Goal: Communication & Community: Answer question/provide support

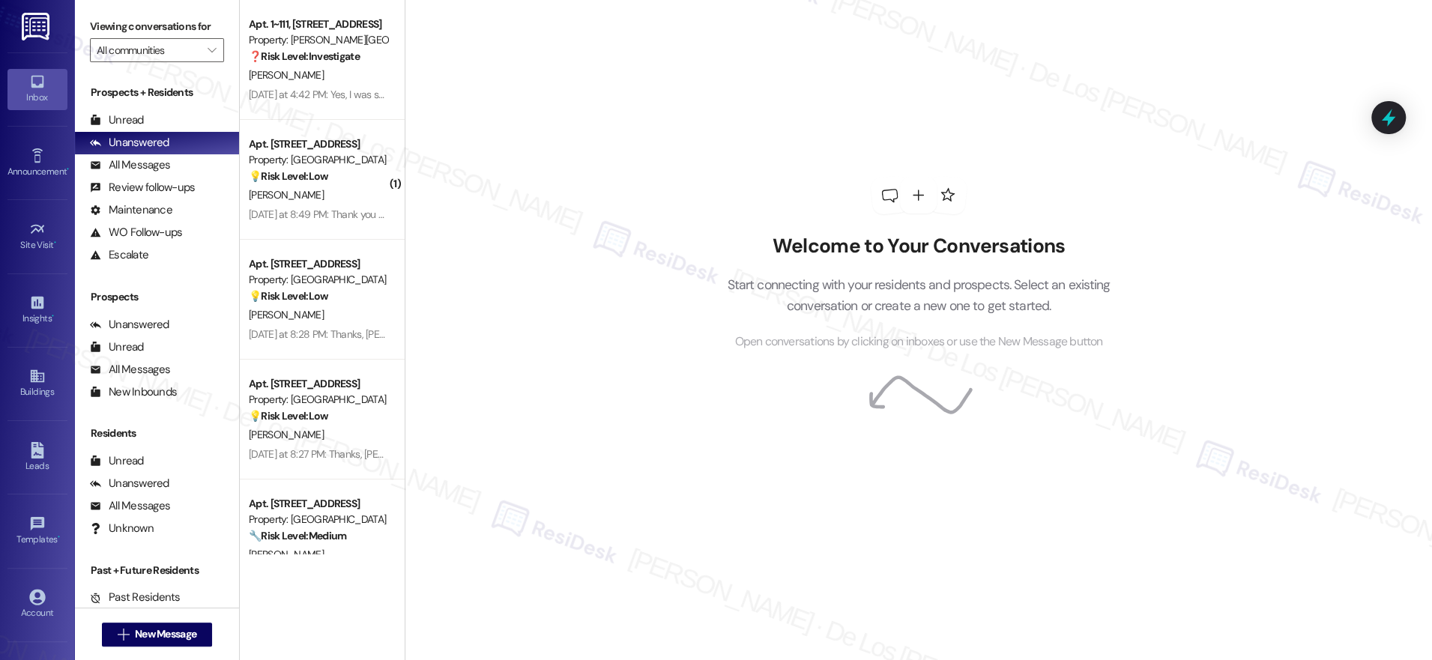
click at [520, 116] on div "Welcome to Your Conversations Start connecting with your residents and prospect…" at bounding box center [918, 330] width 1027 height 660
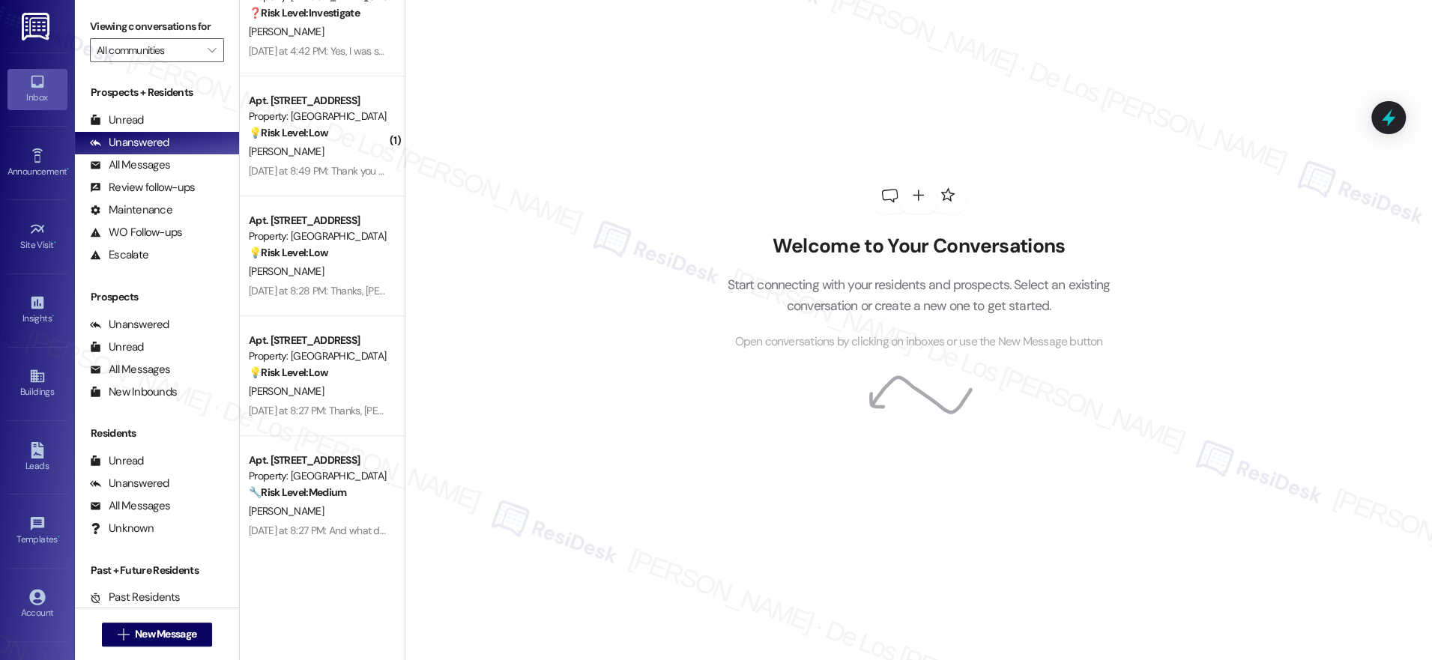
scroll to position [45, 0]
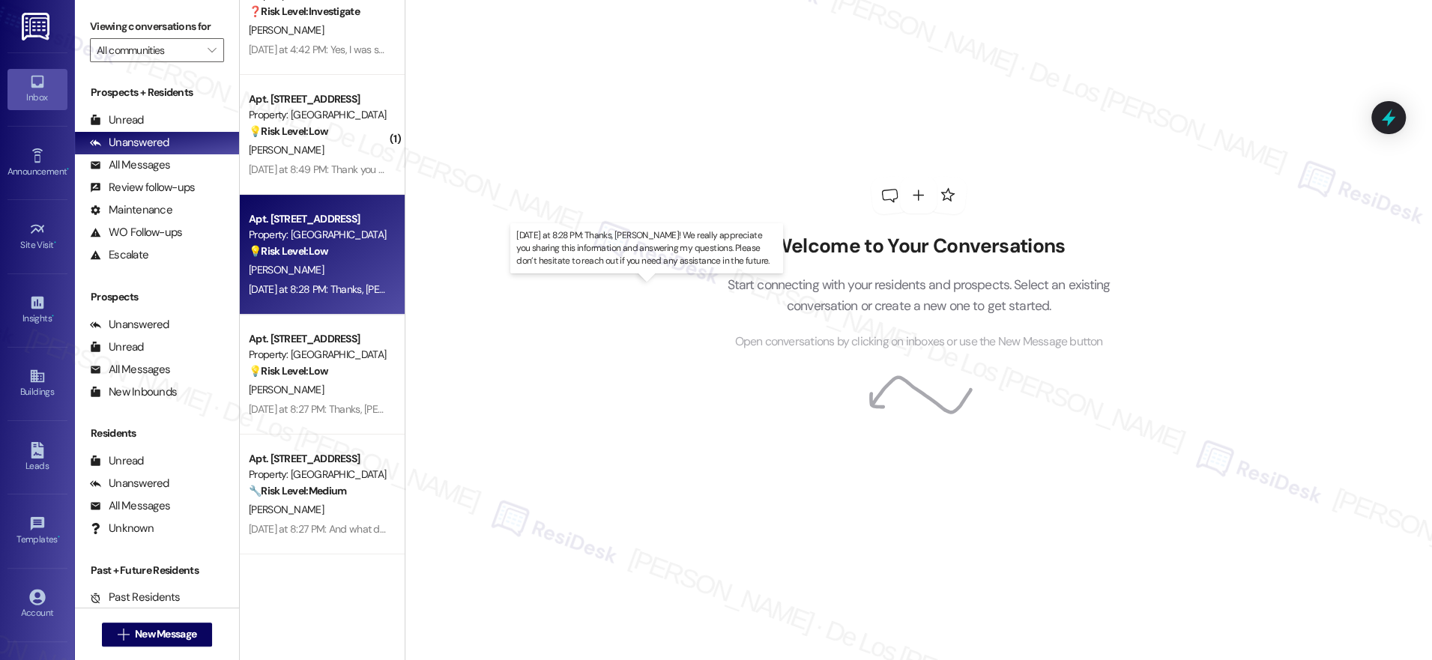
click at [359, 283] on div "[DATE] at 8:28 PM: Thanks, [PERSON_NAME]! We really appreciate you sharing this…" at bounding box center [679, 288] width 861 height 13
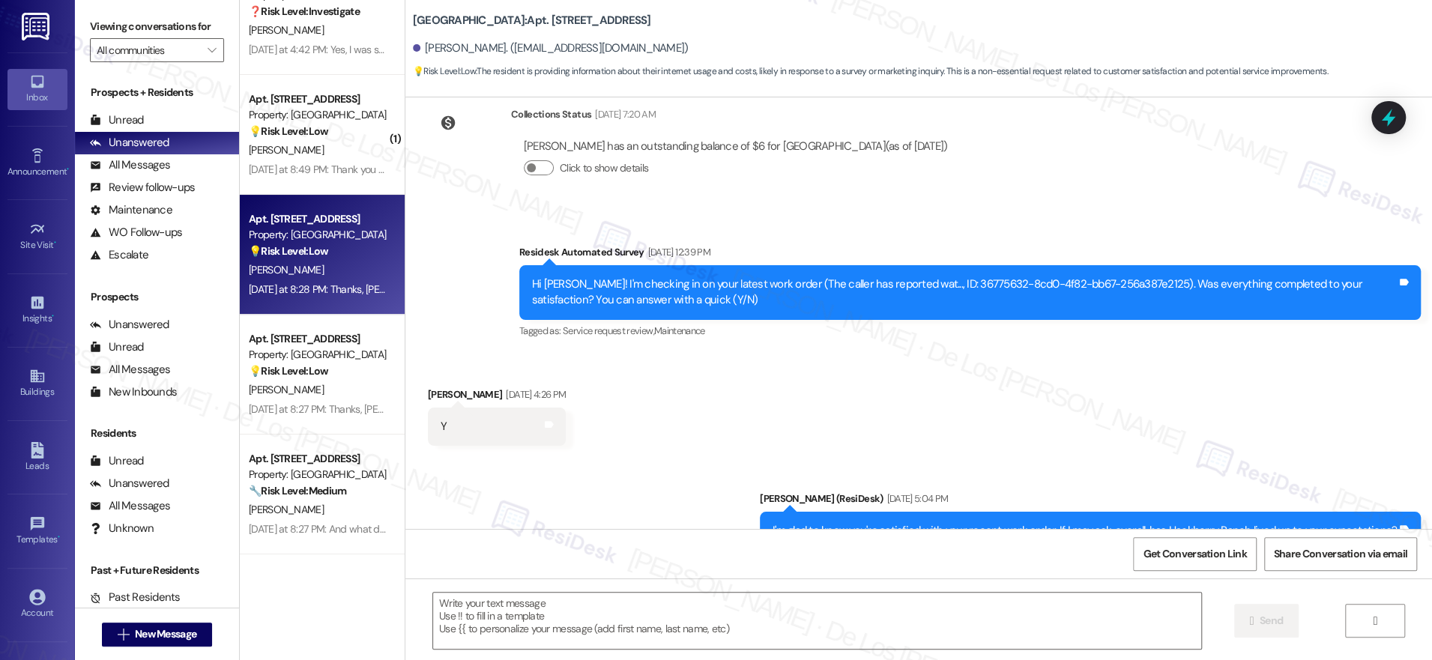
type textarea "Fetching suggested responses. Please feel free to read through the conversation…"
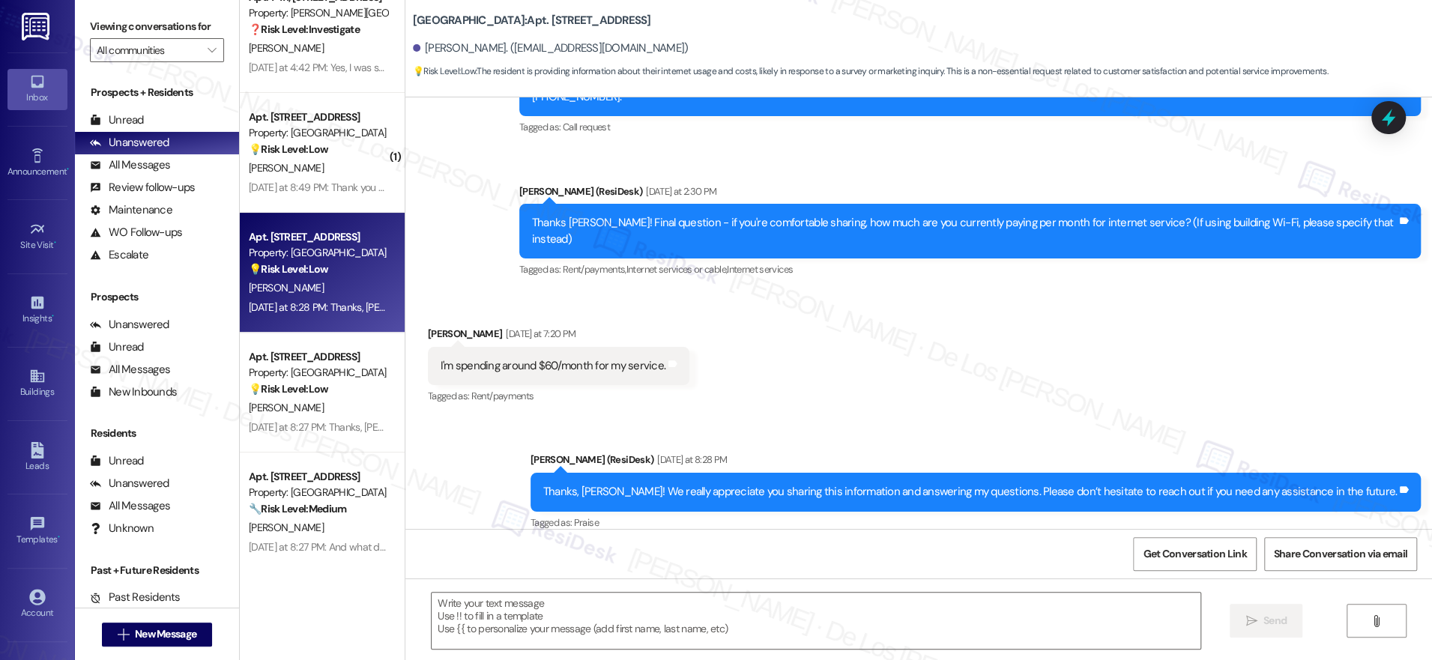
scroll to position [0, 0]
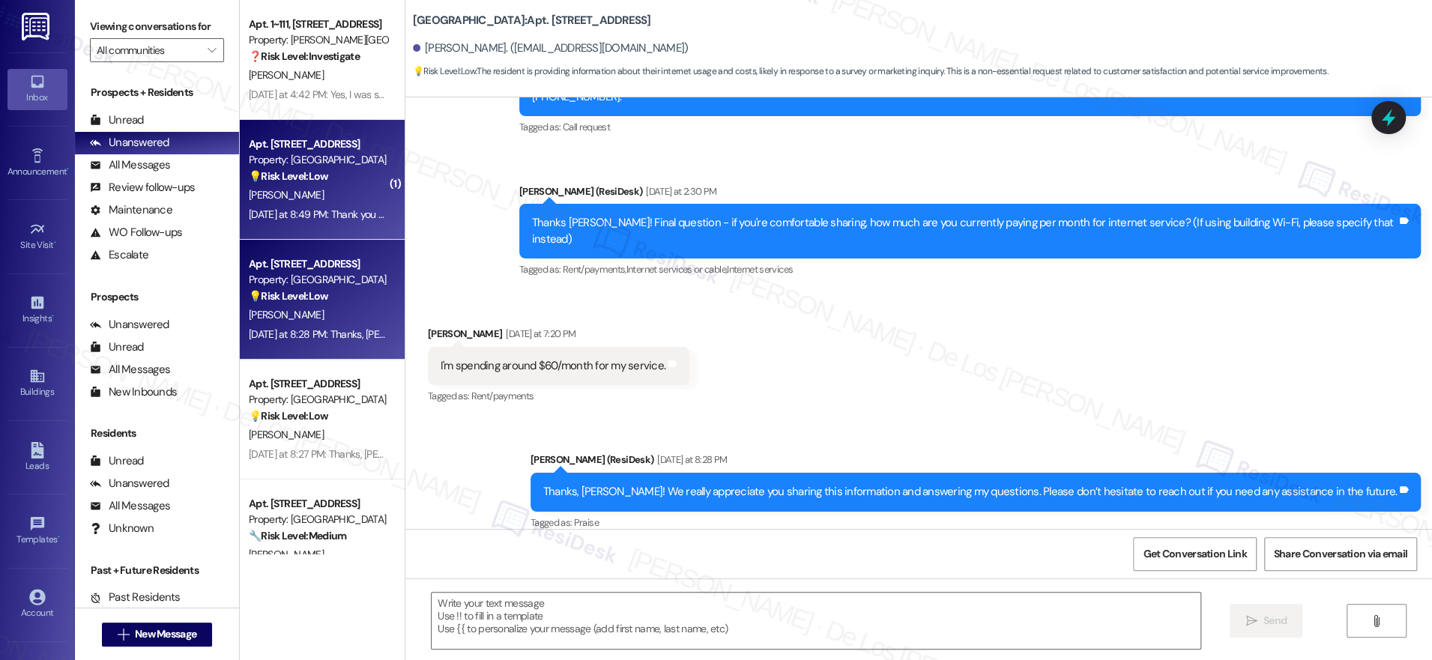
click at [320, 177] on div "💡 Risk Level: Low The resident is inquiring about internet services, which is a…" at bounding box center [318, 177] width 139 height 16
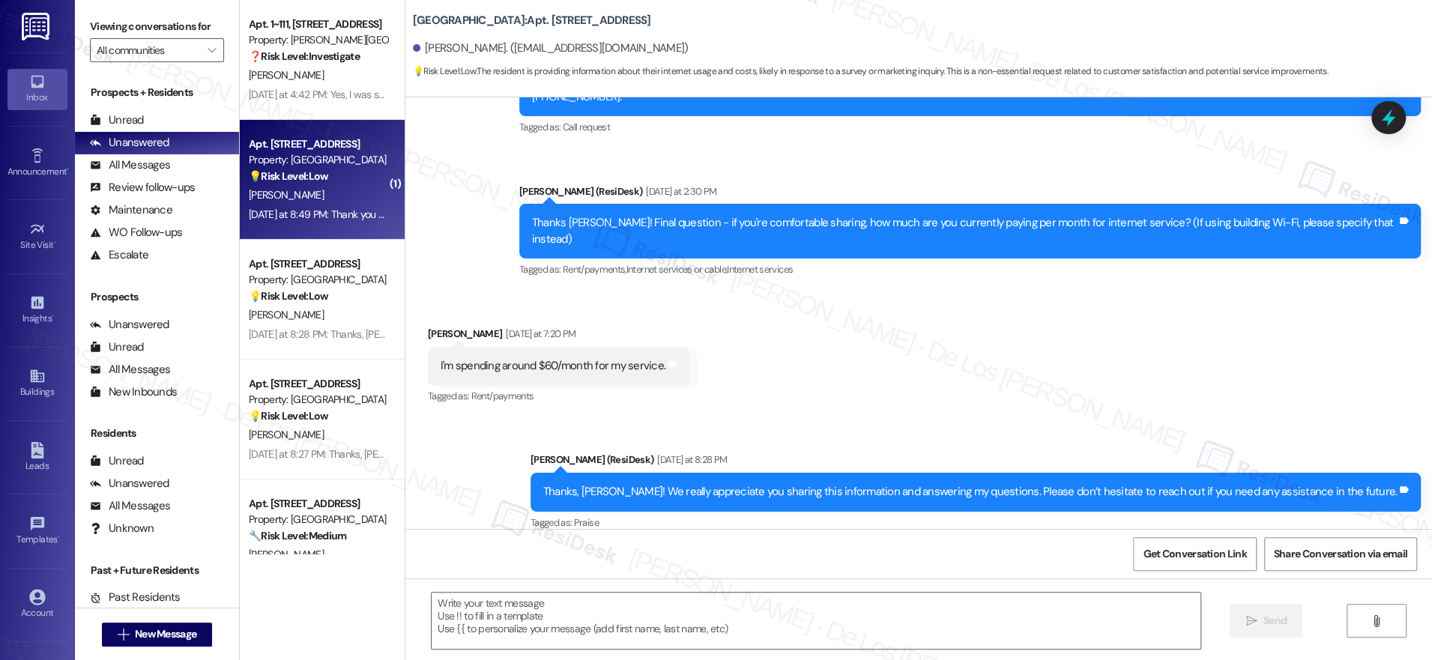
type textarea "Fetching suggested responses. Please feel free to read through the conversation…"
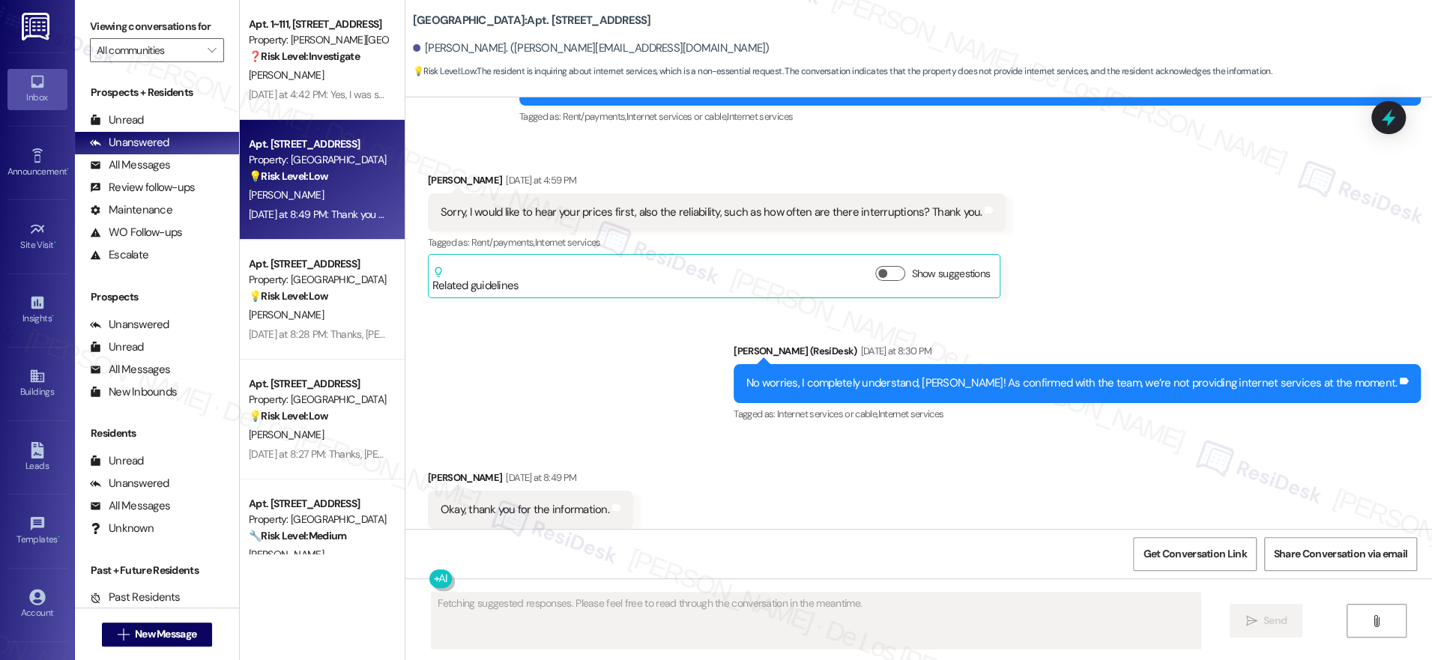
scroll to position [4596, 0]
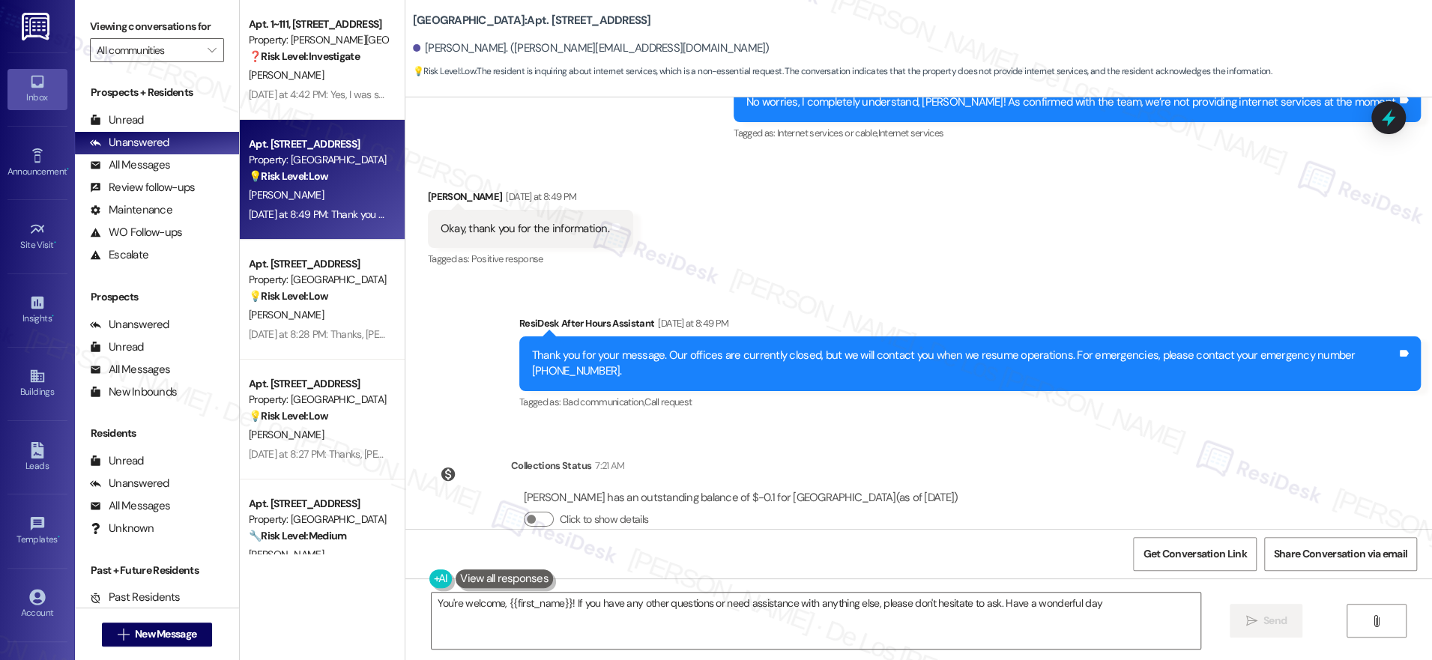
type textarea "You're welcome, {{first_name}}! If you have any other questions or need assista…"
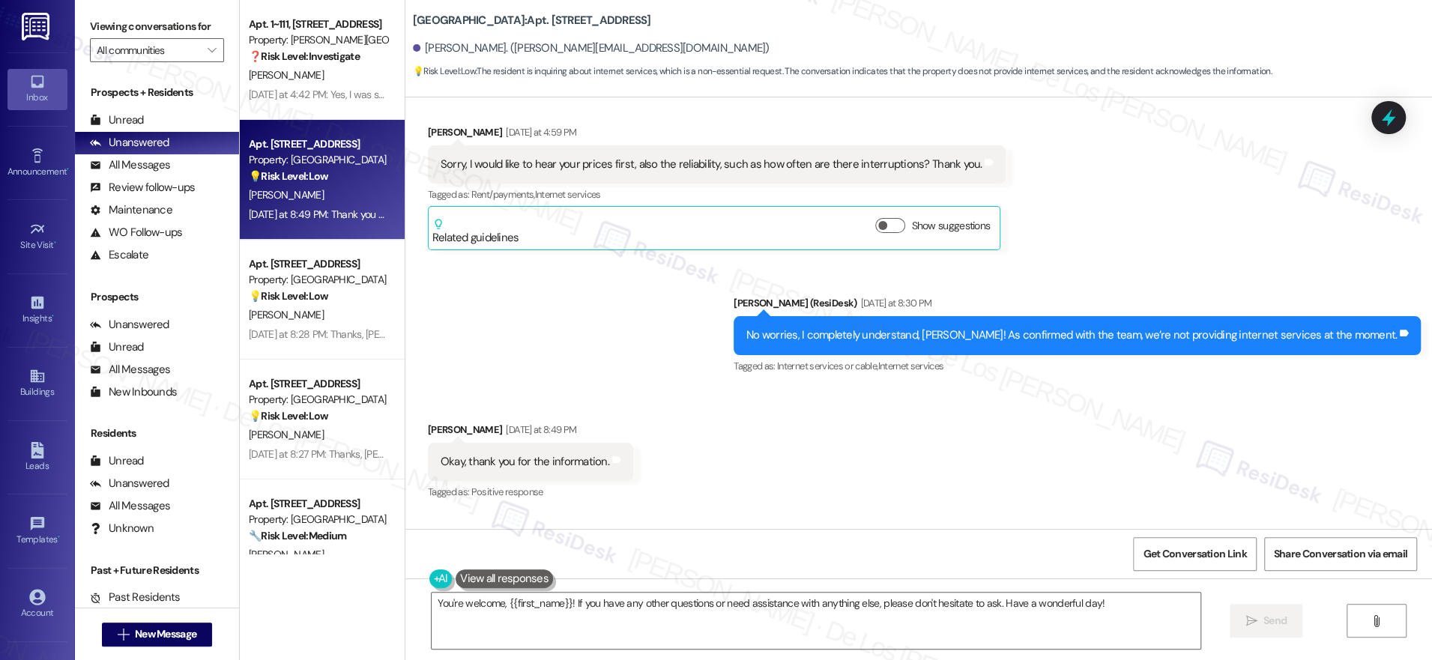
scroll to position [4346, 0]
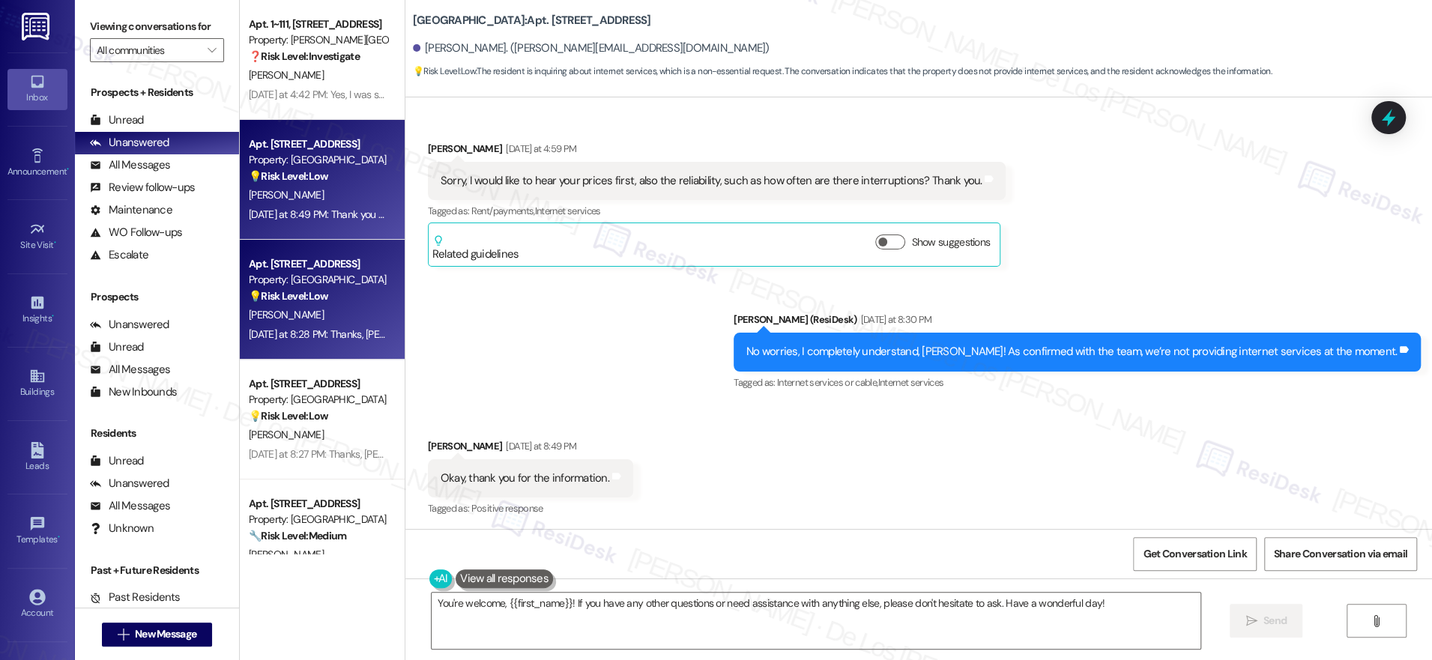
click at [341, 318] on div "[PERSON_NAME]" at bounding box center [318, 315] width 142 height 19
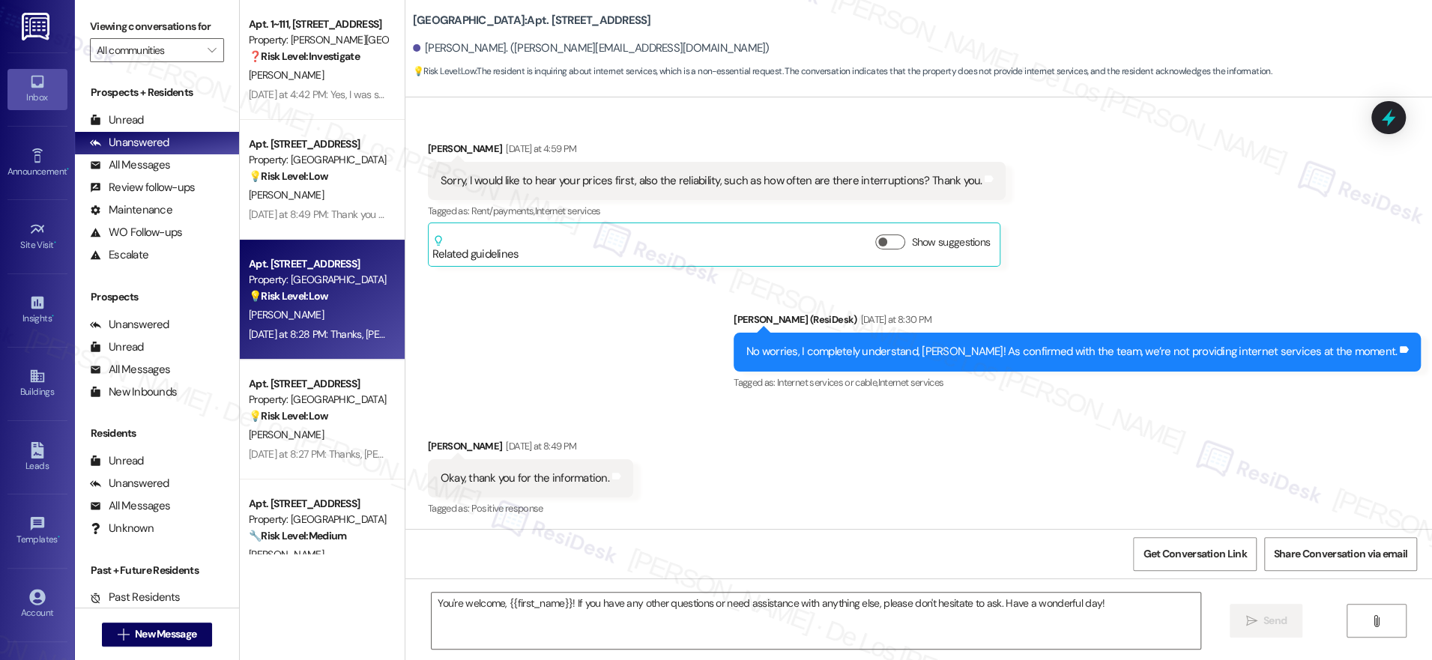
type textarea "Fetching suggested responses. Please feel free to read through the conversation…"
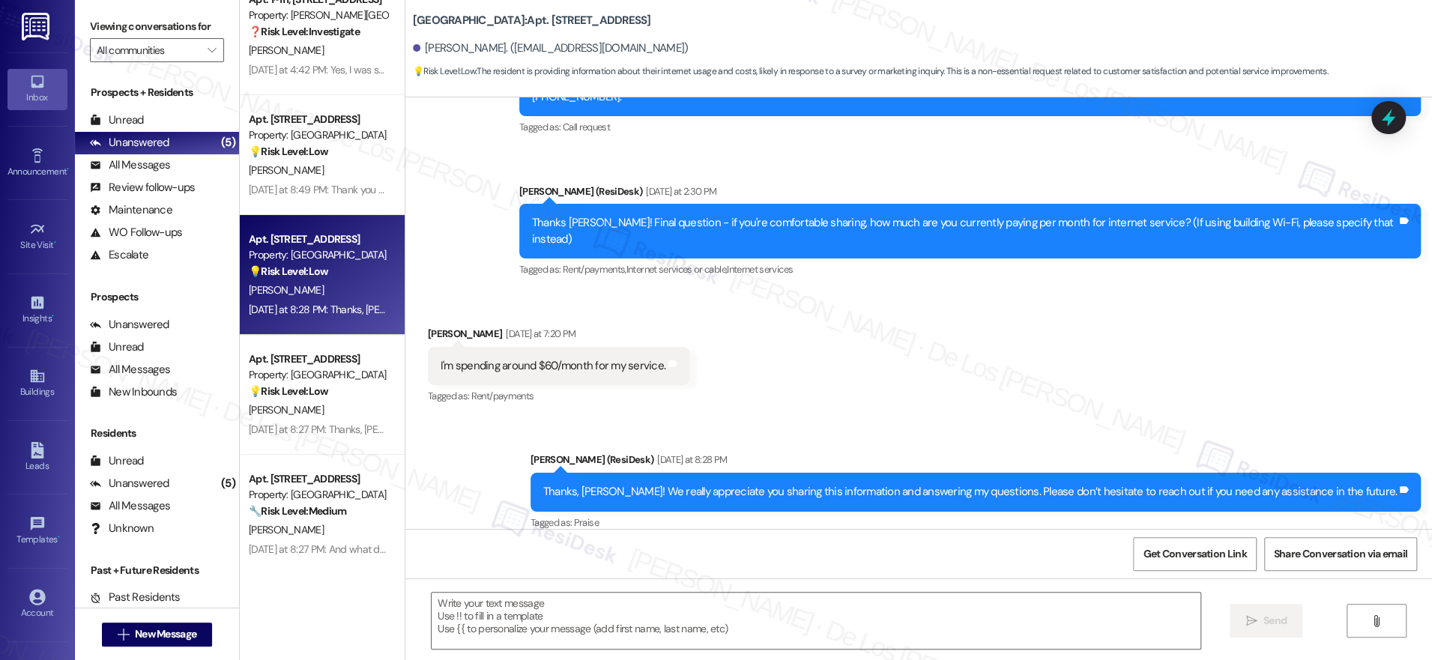
scroll to position [45, 0]
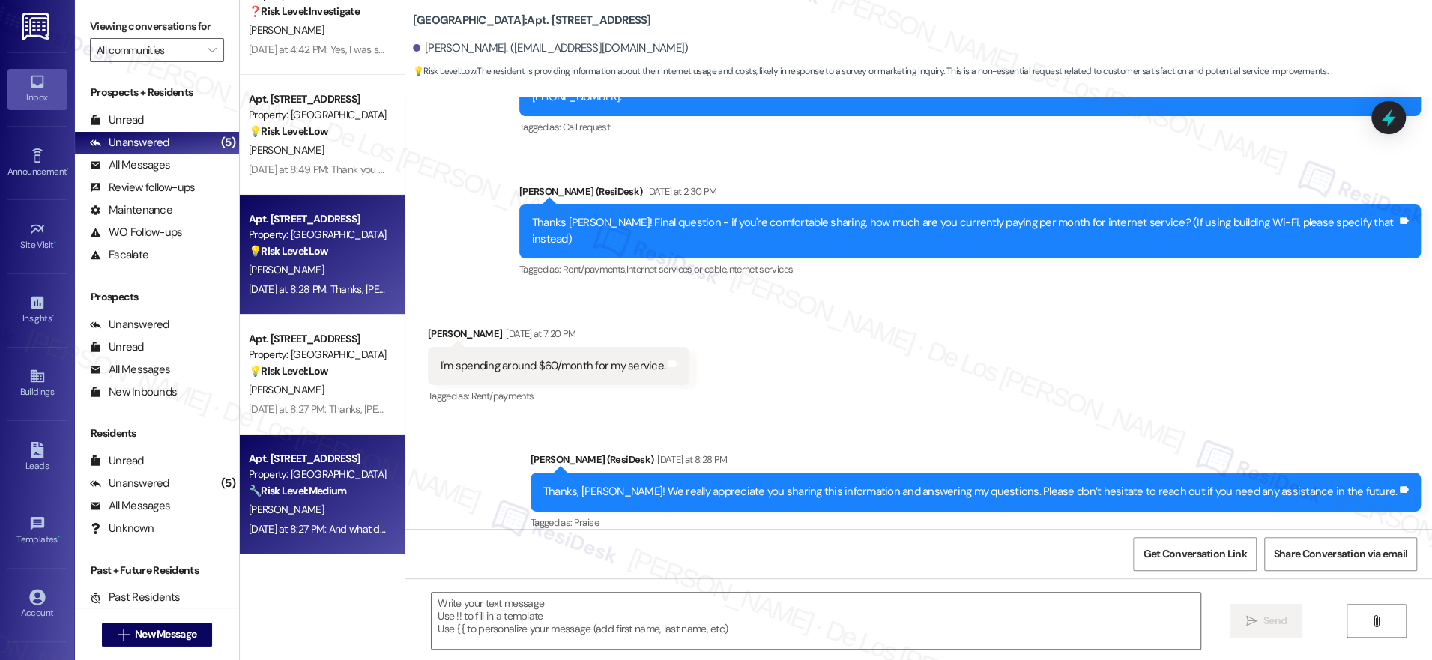
click at [314, 482] on div "Property: [GEOGRAPHIC_DATA]" at bounding box center [318, 475] width 139 height 16
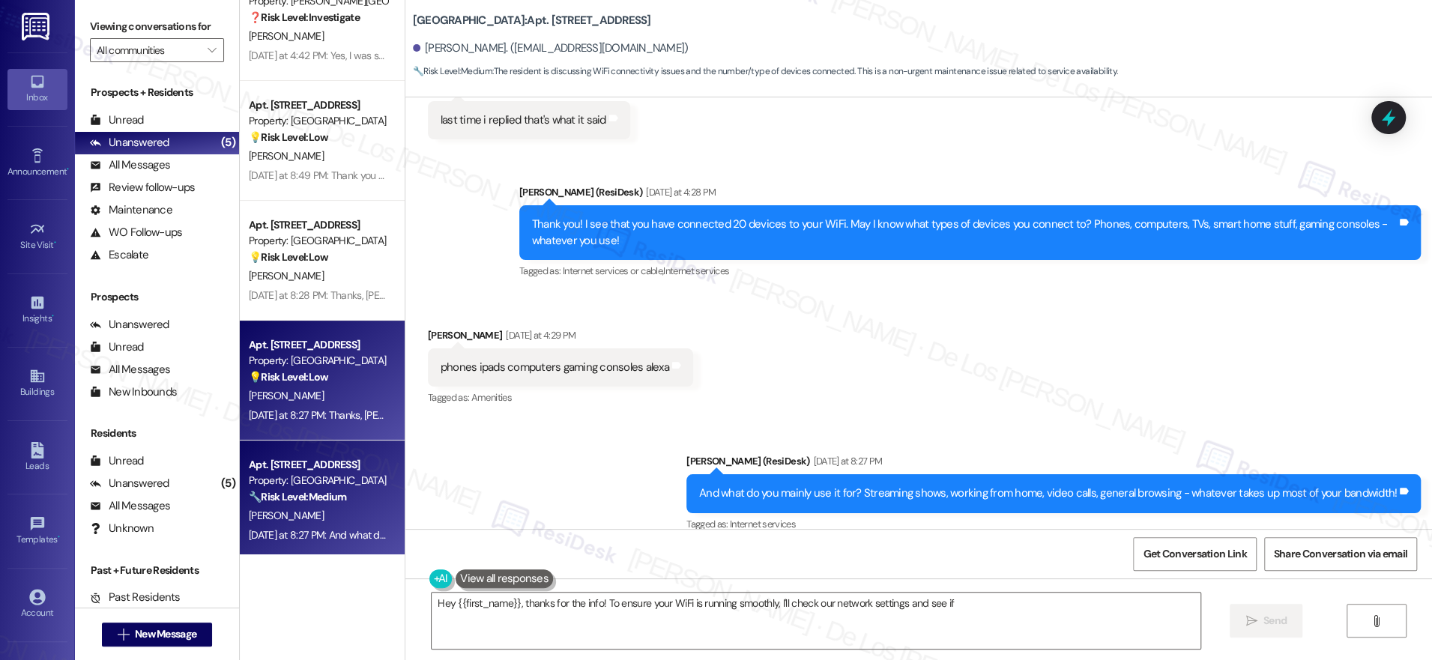
scroll to position [13, 0]
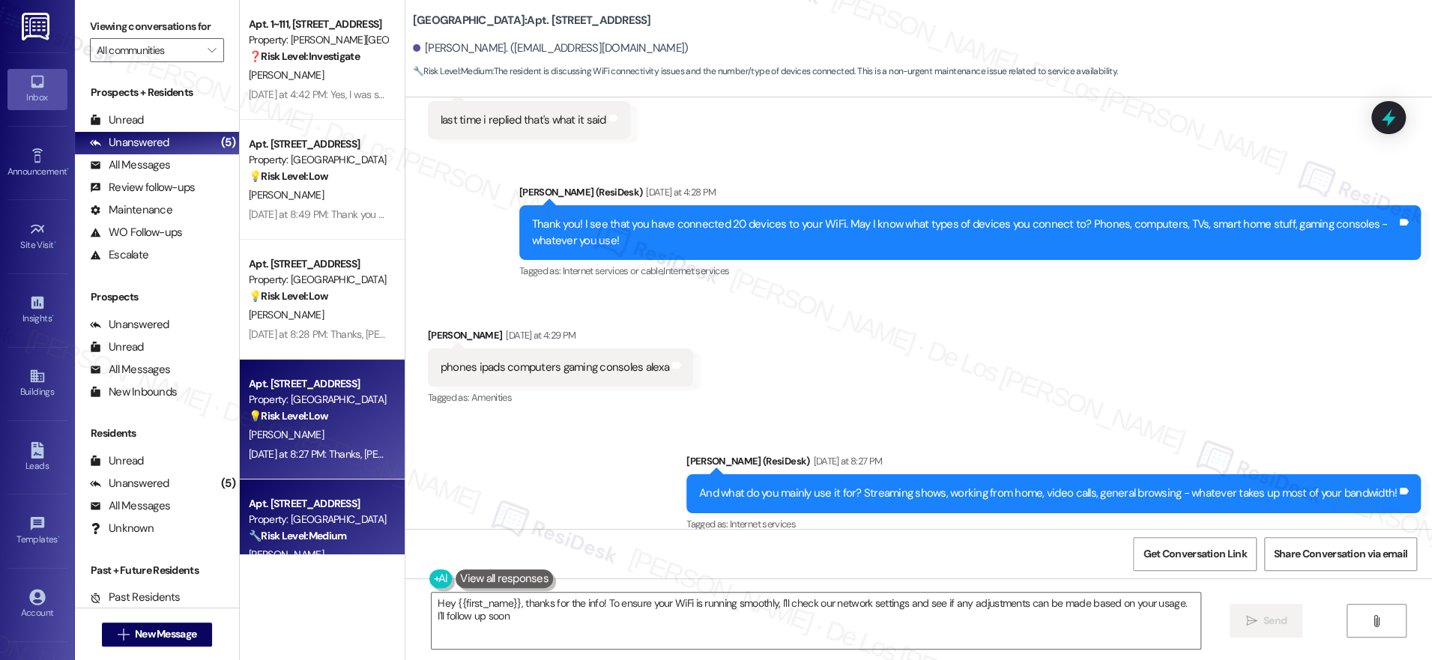
type textarea "Hey {{first_name}}, thanks for the info! To ensure your WiFi is running smoothl…"
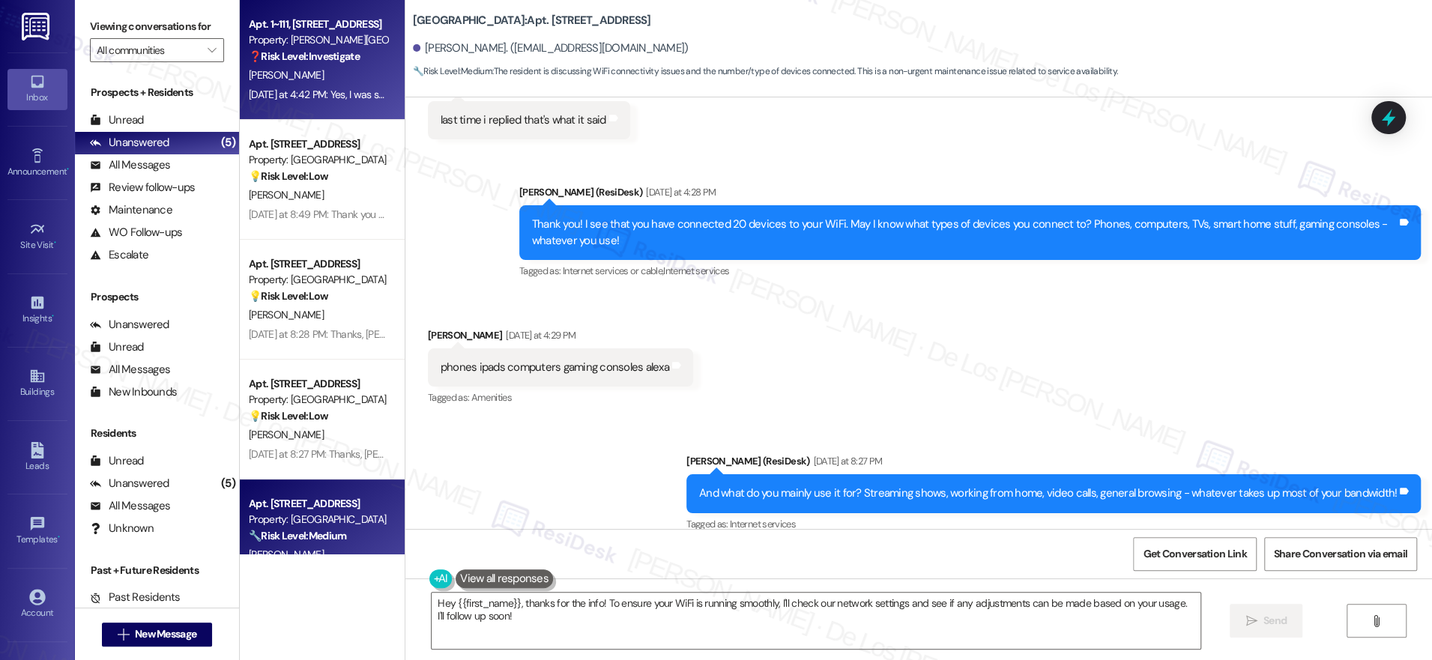
click at [315, 76] on div "[PERSON_NAME]" at bounding box center [318, 75] width 142 height 19
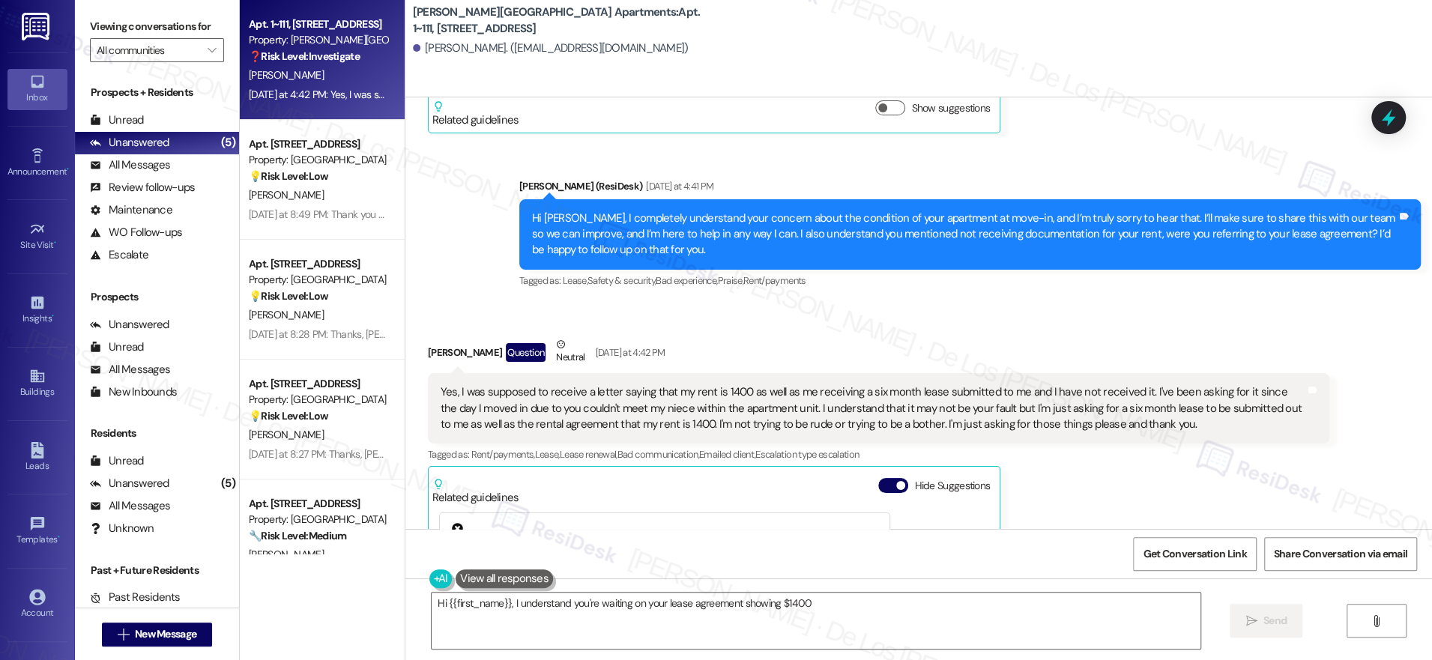
scroll to position [865, 0]
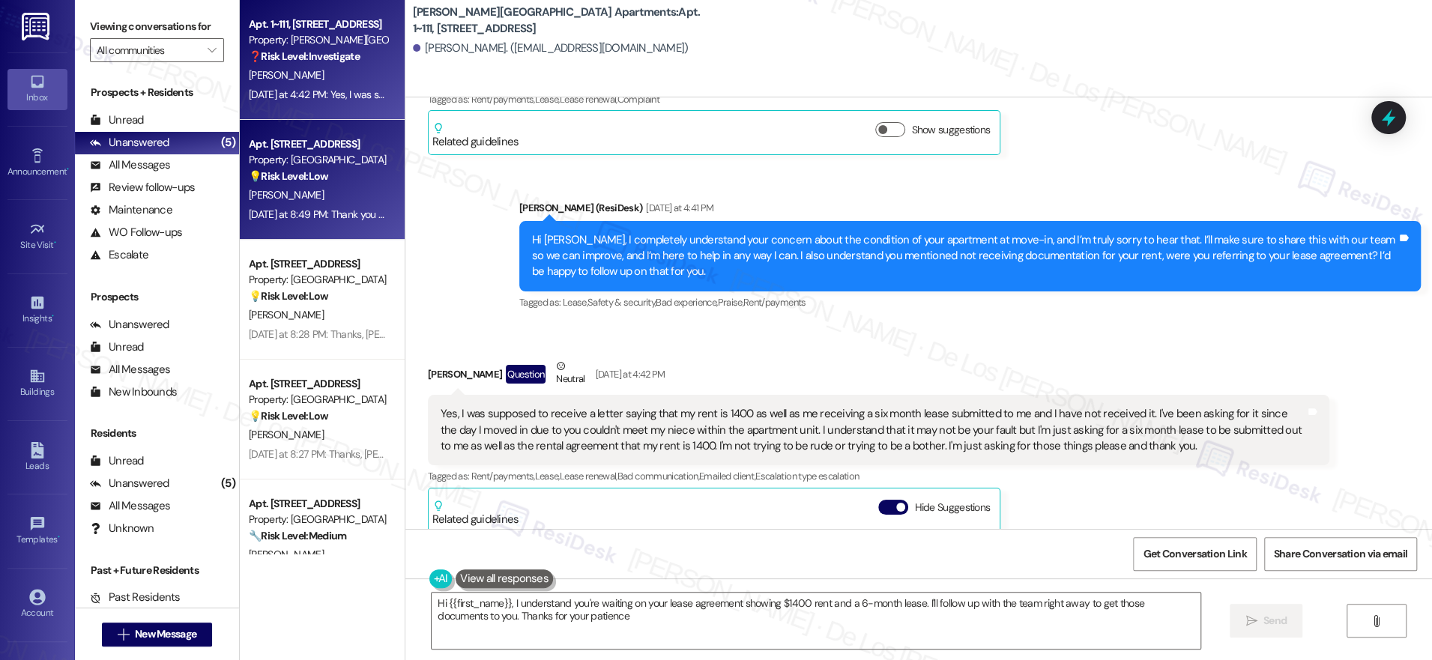
type textarea "Hi {{first_name}}, I understand you're waiting on your lease agreement showing …"
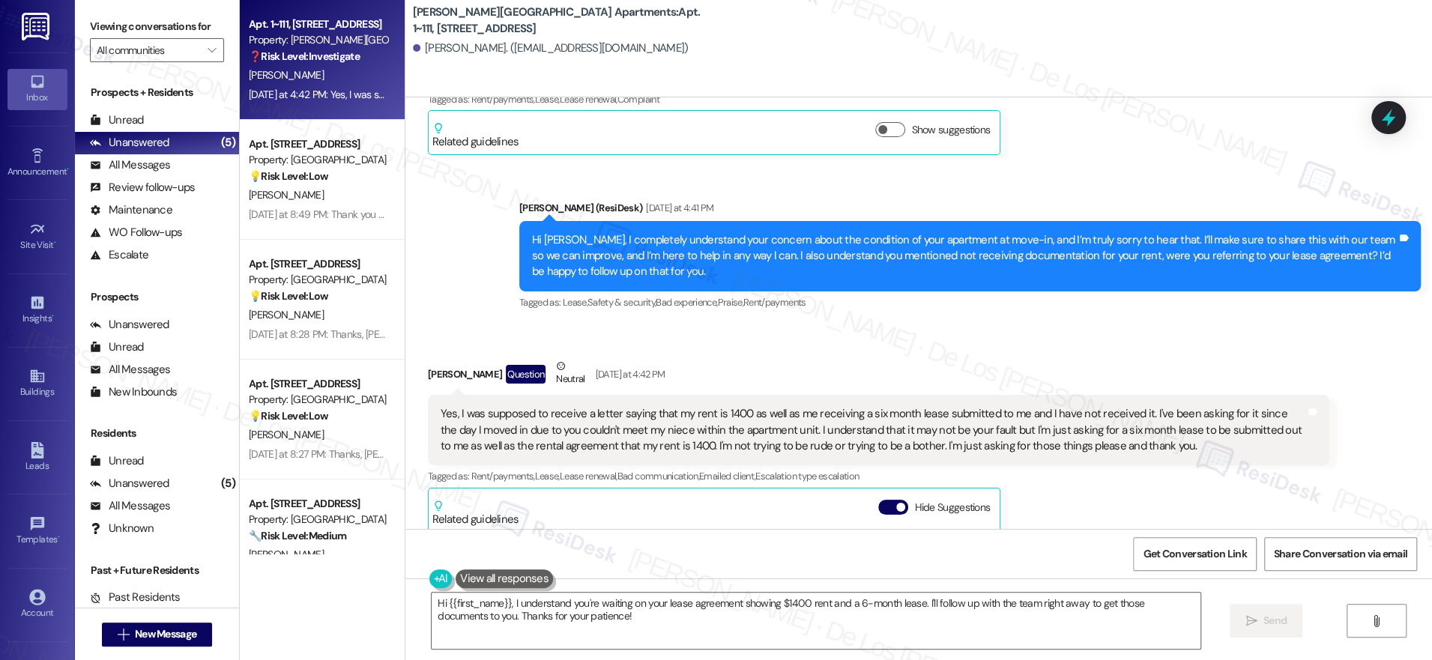
drag, startPoint x: 316, startPoint y: 178, endPoint x: 474, endPoint y: 160, distance: 159.1
click at [316, 178] on div "💡 Risk Level: Low The resident is inquiring about internet services, which is a…" at bounding box center [318, 177] width 139 height 16
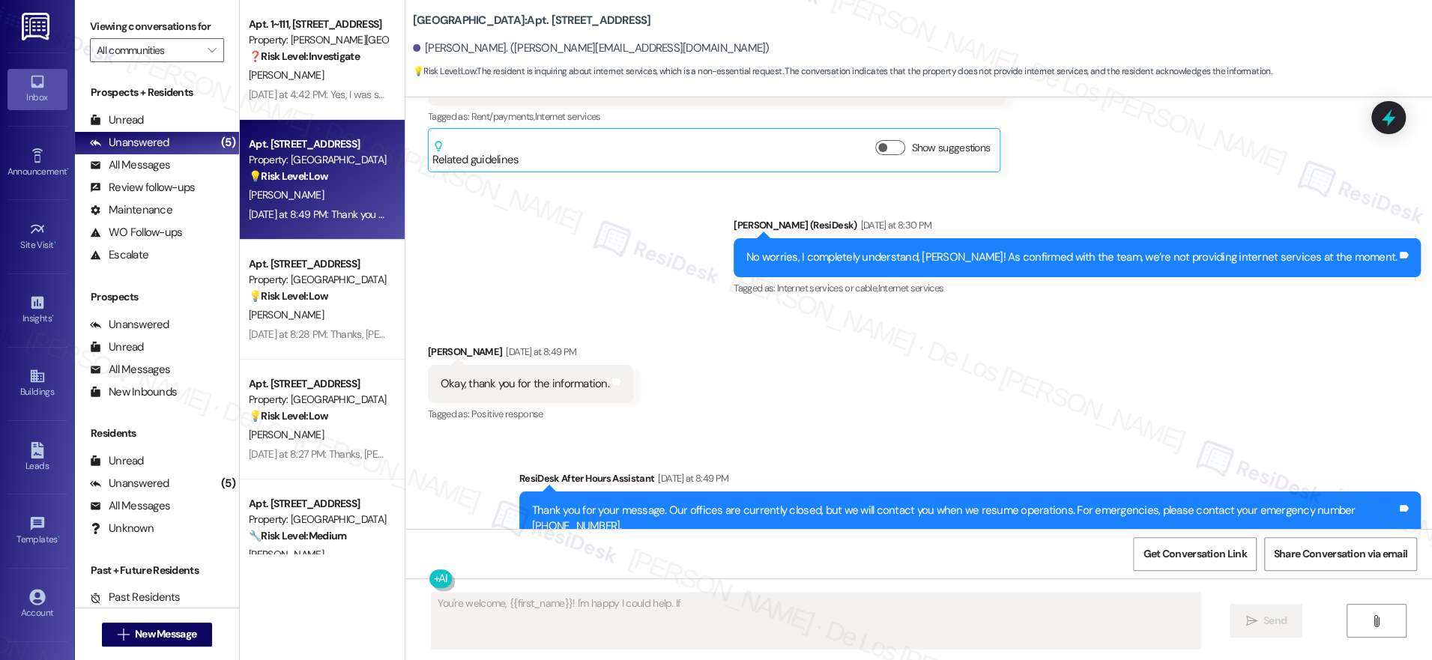
scroll to position [4385, 0]
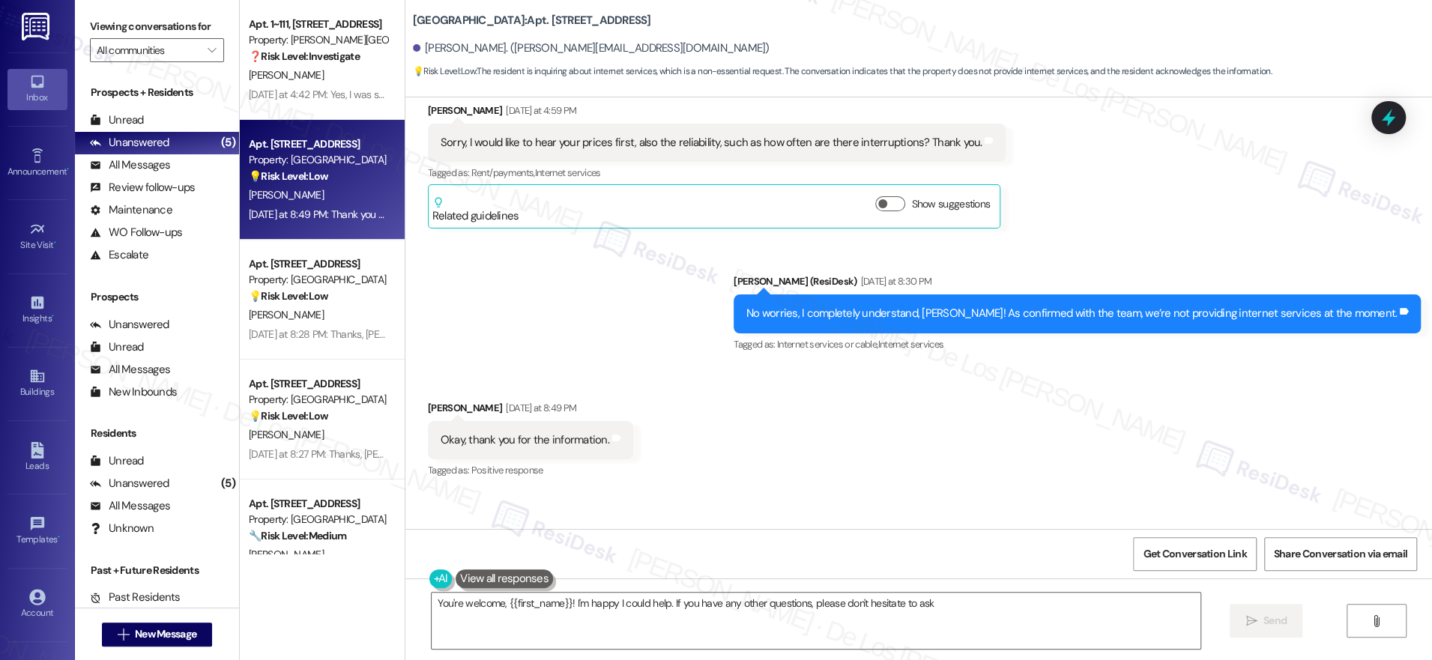
type textarea "You're welcome, {{first_name}}! I'm happy I could help. If you have any other q…"
click at [982, 605] on textarea "You're welcome, {{first_name}}! I'm happy I could help. If you have any other q…" at bounding box center [815, 621] width 769 height 56
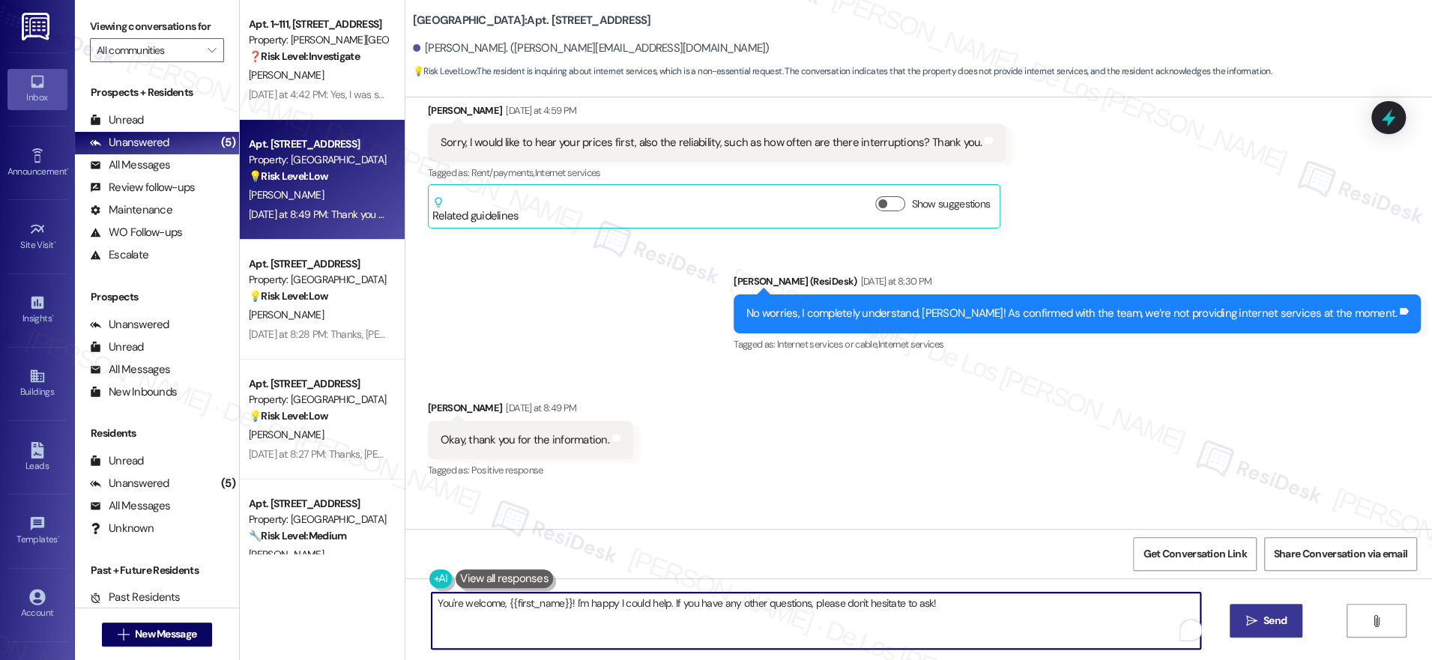
click at [1262, 611] on button " Send" at bounding box center [1265, 621] width 73 height 34
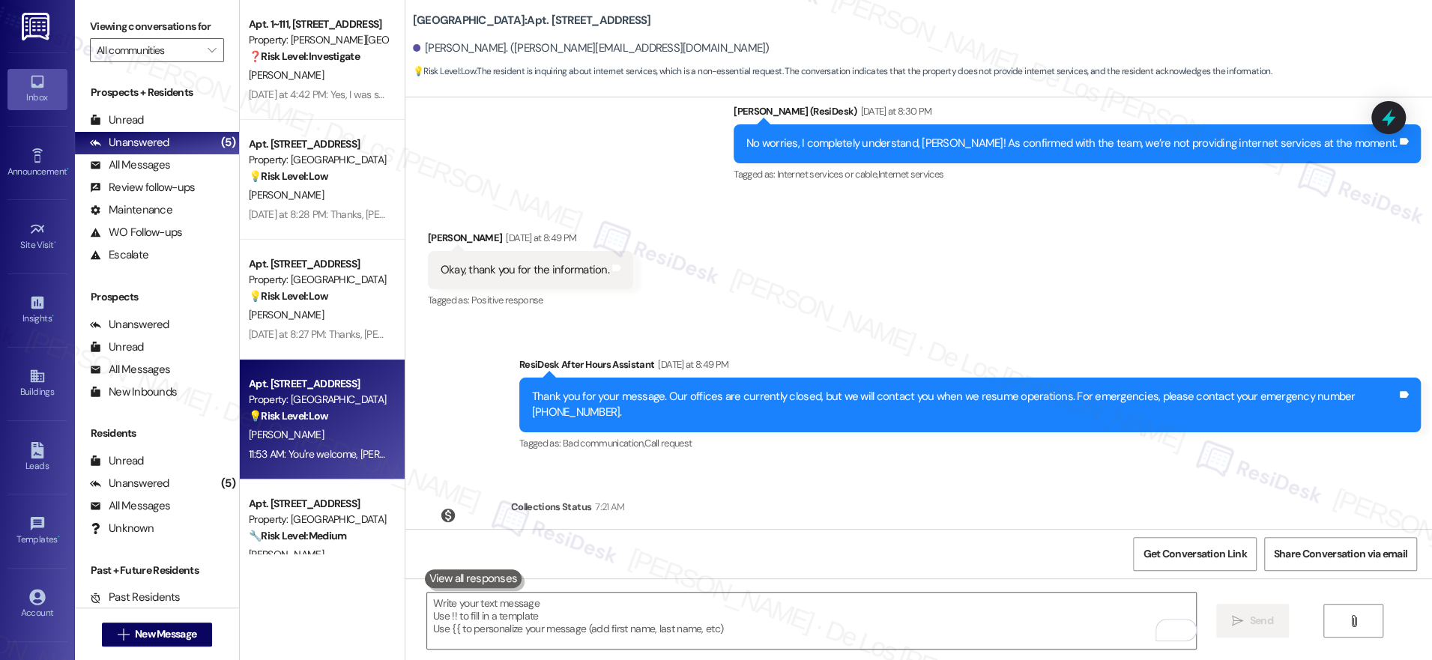
scroll to position [4700, 0]
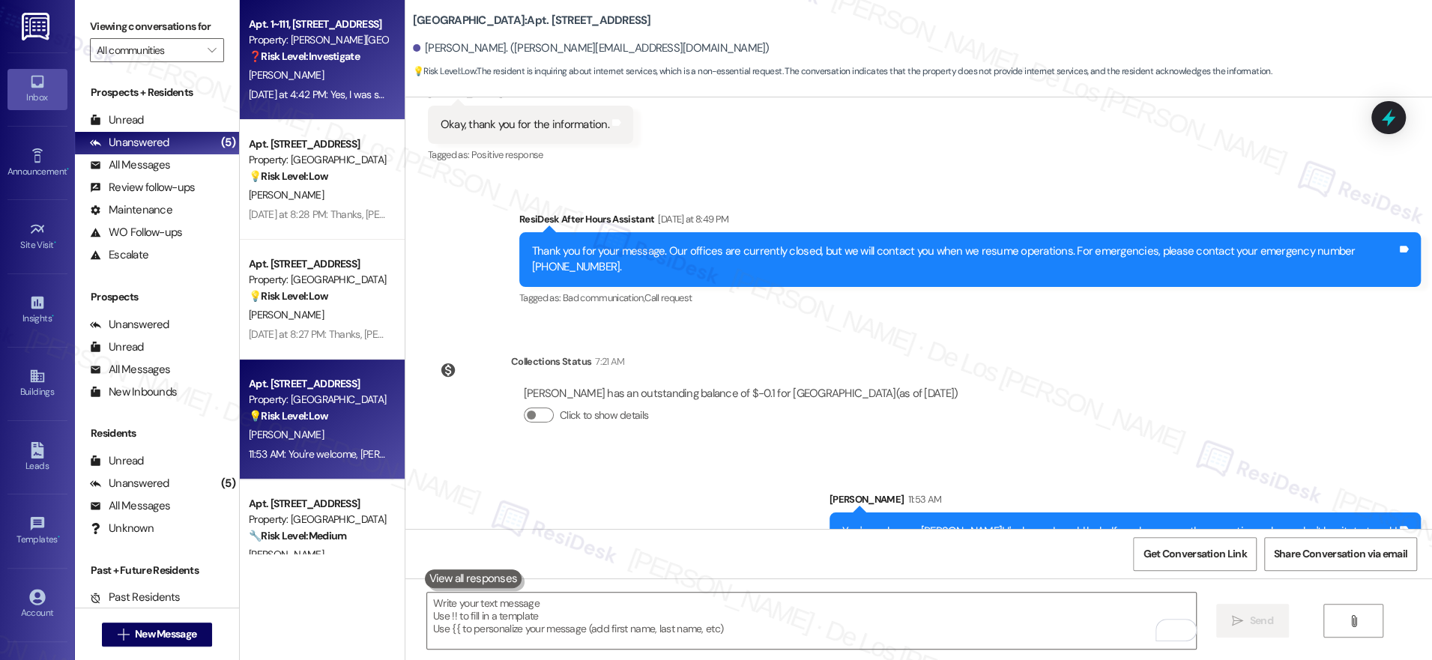
click at [333, 94] on div "[DATE] at 4:42 PM: Yes, I was supposed to receive a letter saying that my rent …" at bounding box center [1417, 94] width 2337 height 13
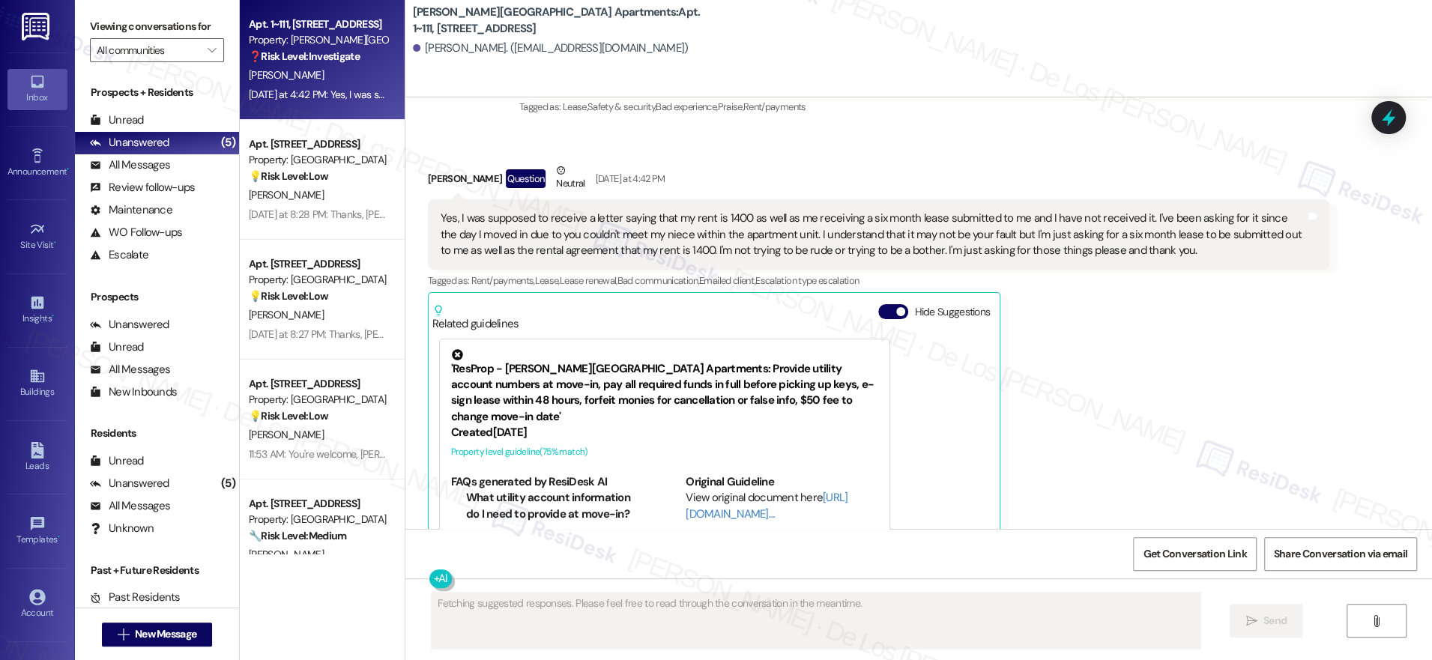
scroll to position [965, 0]
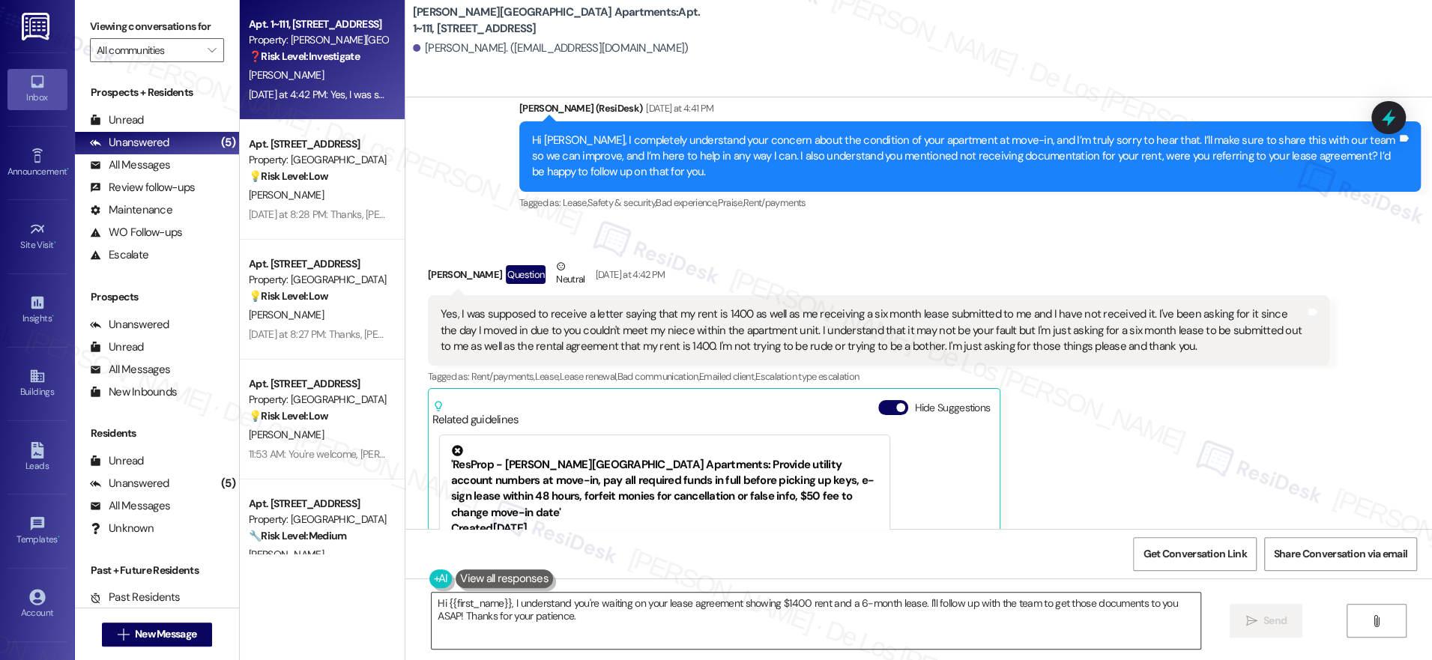
click at [502, 602] on textarea "Hi {{first_name}}, I understand you're waiting on your lease agreement showing …" at bounding box center [815, 621] width 769 height 56
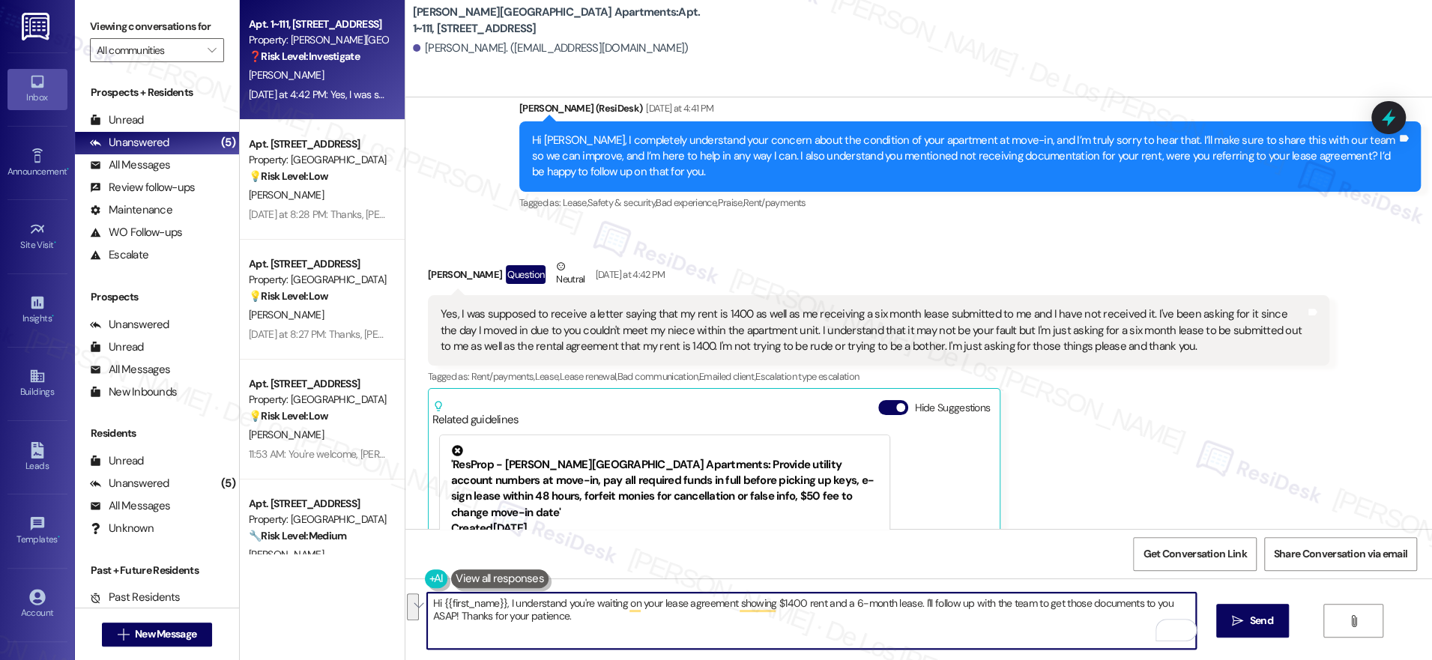
drag, startPoint x: 912, startPoint y: 602, endPoint x: 947, endPoint y: 620, distance: 39.2
click at [951, 619] on textarea "Hi {{first_name}}, I understand you're waiting on your lease agreement showing …" at bounding box center [811, 621] width 769 height 56
paste textarea "saw your note about waiting on the lease showing $1400 rent for a 6-month term.…"
drag, startPoint x: 854, startPoint y: 603, endPoint x: 502, endPoint y: 608, distance: 352.1
click at [502, 608] on textarea "Hi {{first_name}}, I saw your note about waiting on the lease showing $1400 ren…" at bounding box center [811, 621] width 769 height 56
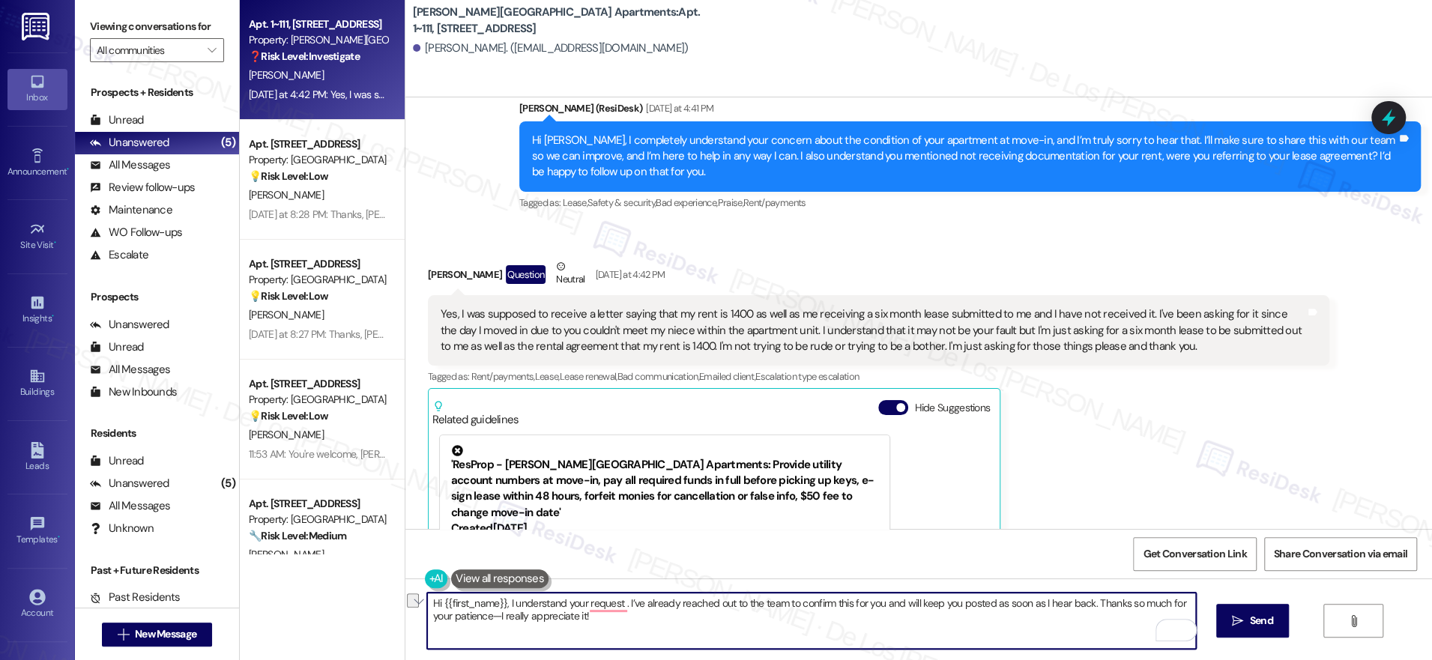
drag, startPoint x: 613, startPoint y: 599, endPoint x: 523, endPoint y: 592, distance: 90.1
click at [498, 598] on textarea "Hi {{first_name}}, I understand your request . I’ve already reached out to the …" at bounding box center [811, 621] width 769 height 56
paste textarea "Hi {{first_name}}, I understand you're waiting on your lease agreement showing …"
drag, startPoint x: 498, startPoint y: 607, endPoint x: 363, endPoint y: 588, distance: 136.9
click at [363, 589] on div "Apt. 1~111, [STREET_ADDRESS] Property: [PERSON_NAME][GEOGRAPHIC_DATA] Apartment…" at bounding box center [836, 330] width 1192 height 660
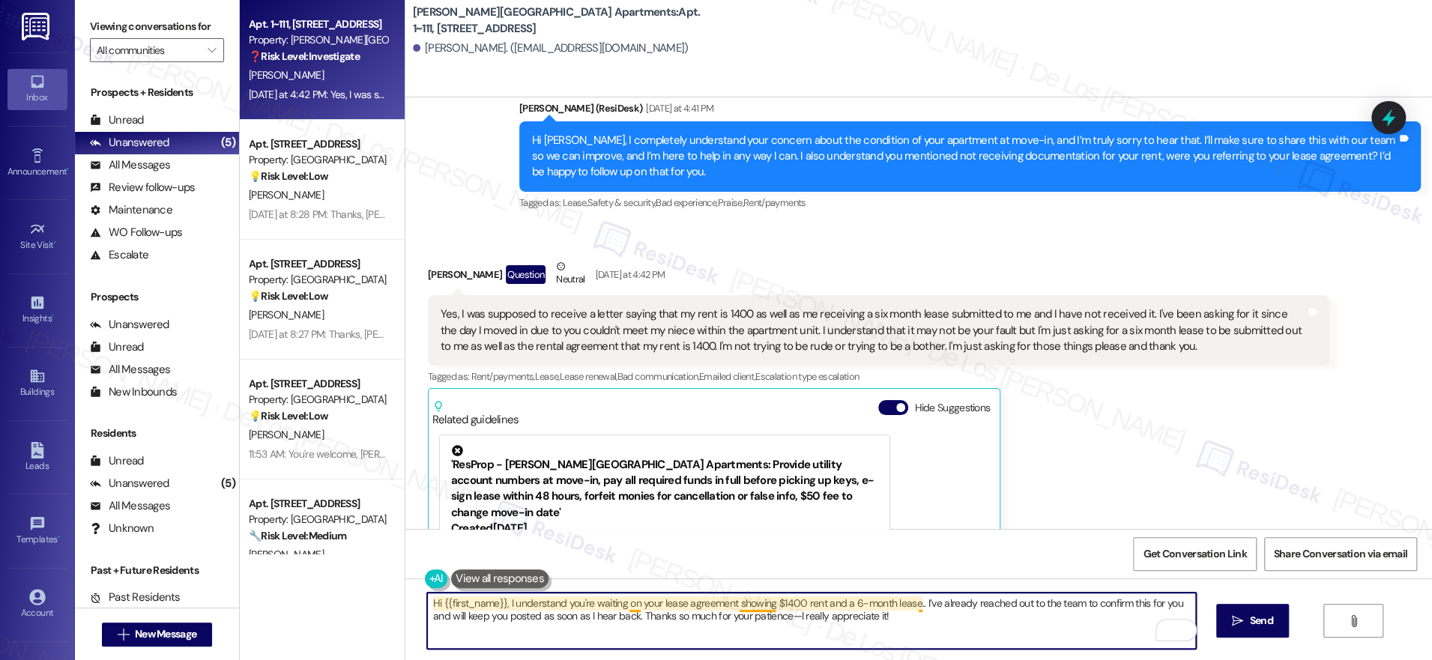
click at [909, 607] on textarea "Hi {{first_name}}, I understand you're waiting on your lease agreement showing …" at bounding box center [811, 621] width 769 height 56
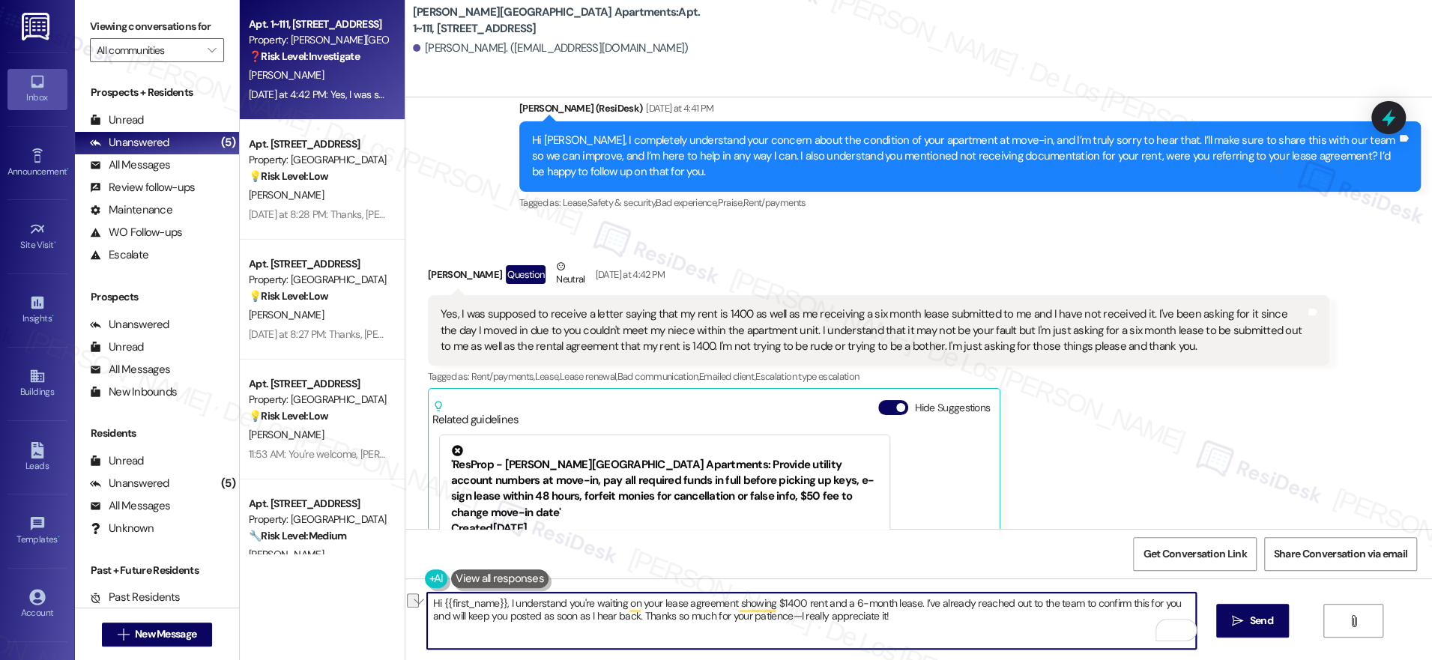
drag, startPoint x: 1069, startPoint y: 604, endPoint x: 1166, endPoint y: 605, distance: 97.4
click at [1166, 605] on textarea "Hi {{first_name}}, I understand you're waiting on your lease agreement showing …" at bounding box center [811, 621] width 769 height 56
click at [748, 614] on textarea "Hi {{first_name}}, I understand you're waiting on your lease agreement showing …" at bounding box center [811, 621] width 769 height 56
type textarea "Hi {{first_name}}, I understand you're waiting on your lease agreement showing …"
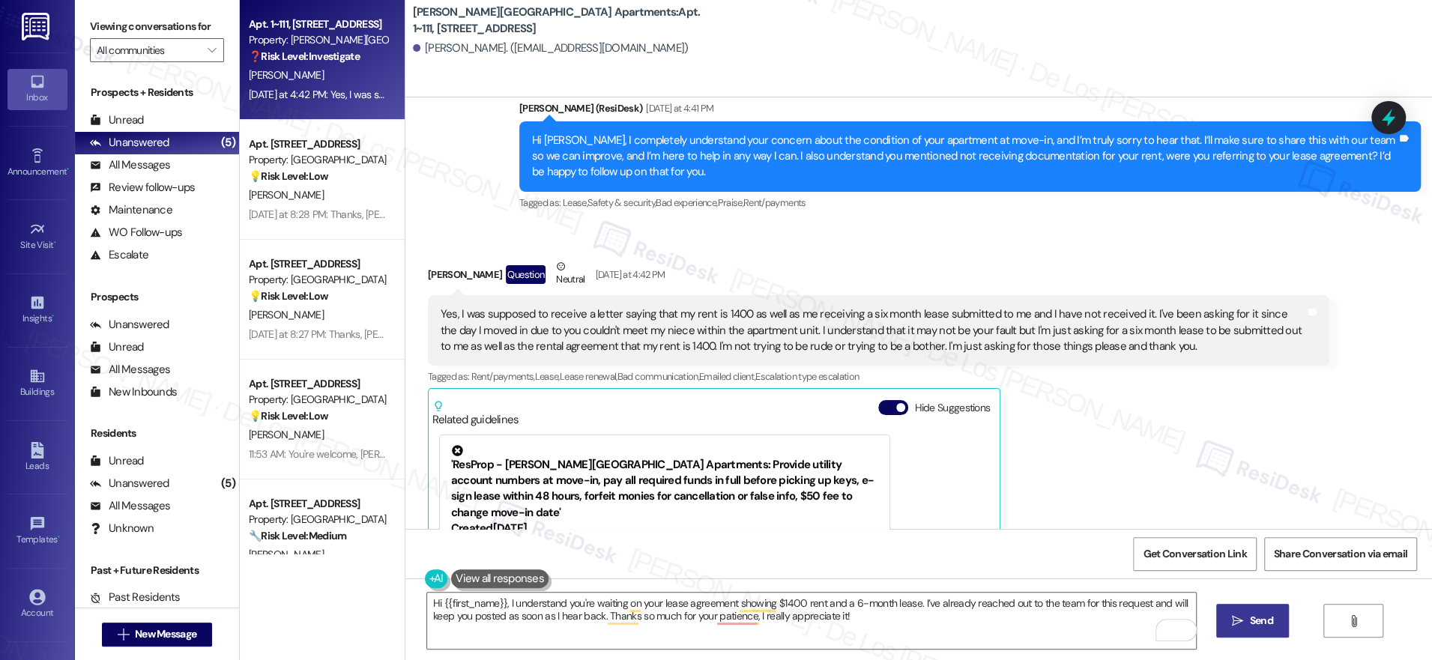
click at [1254, 630] on button " Send" at bounding box center [1252, 621] width 73 height 34
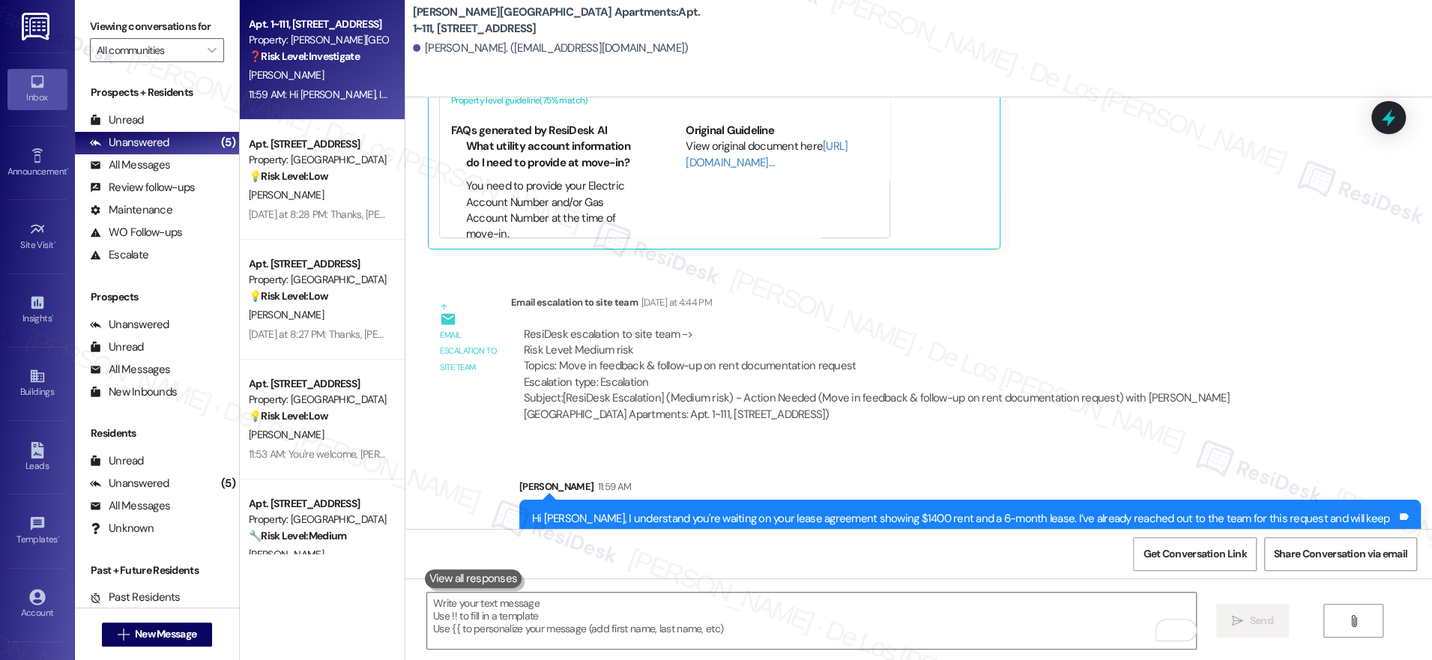
scroll to position [1416, 0]
